Goal: Find specific page/section: Find specific page/section

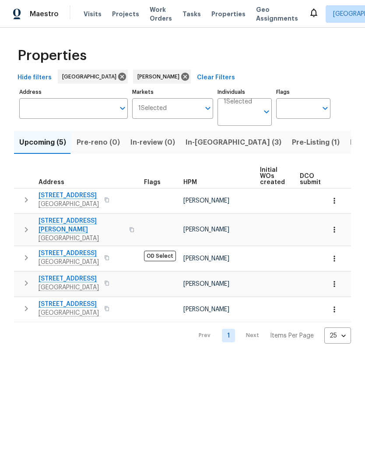
click at [292, 144] on span "Pre-Listing (1)" at bounding box center [316, 142] width 48 height 12
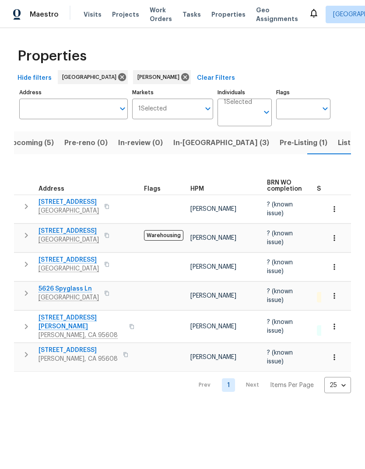
click at [43, 143] on span "Upcoming (5)" at bounding box center [30, 142] width 47 height 12
